Goal: Transaction & Acquisition: Purchase product/service

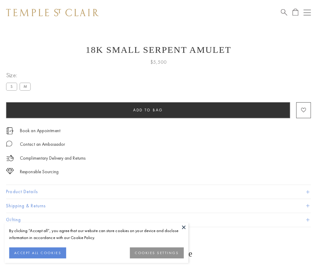
scroll to position [1, 0]
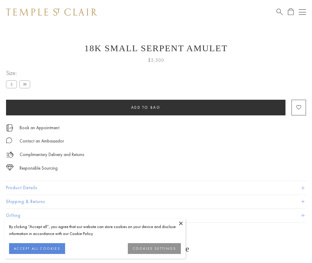
click at [146, 107] on span "Add to bag" at bounding box center [146, 107] width 30 height 5
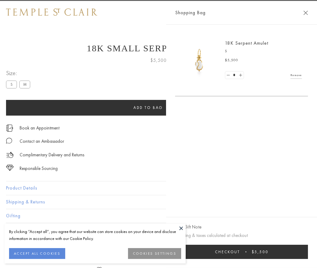
click at [240, 251] on span "Checkout" at bounding box center [227, 251] width 25 height 5
